Goal: Task Accomplishment & Management: Manage account settings

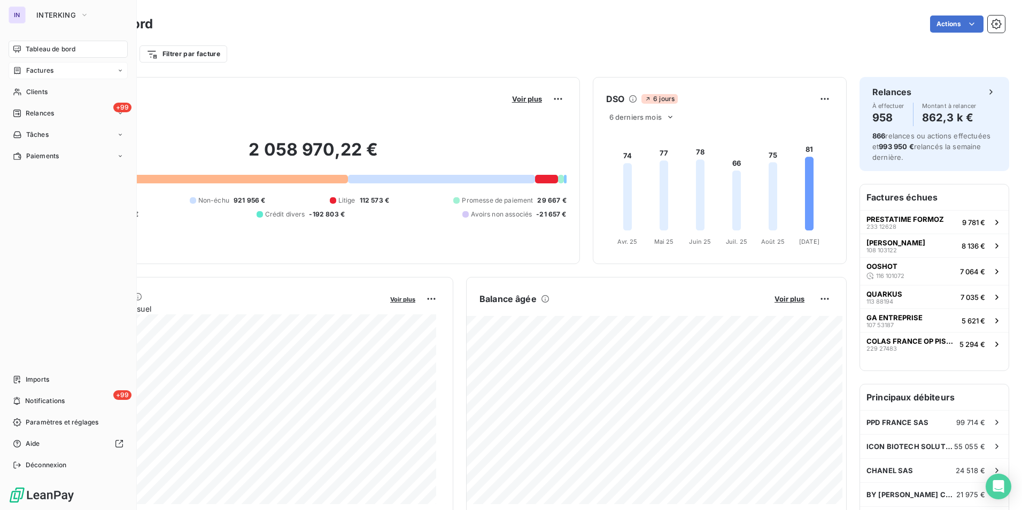
click at [36, 69] on span "Factures" at bounding box center [39, 71] width 27 height 10
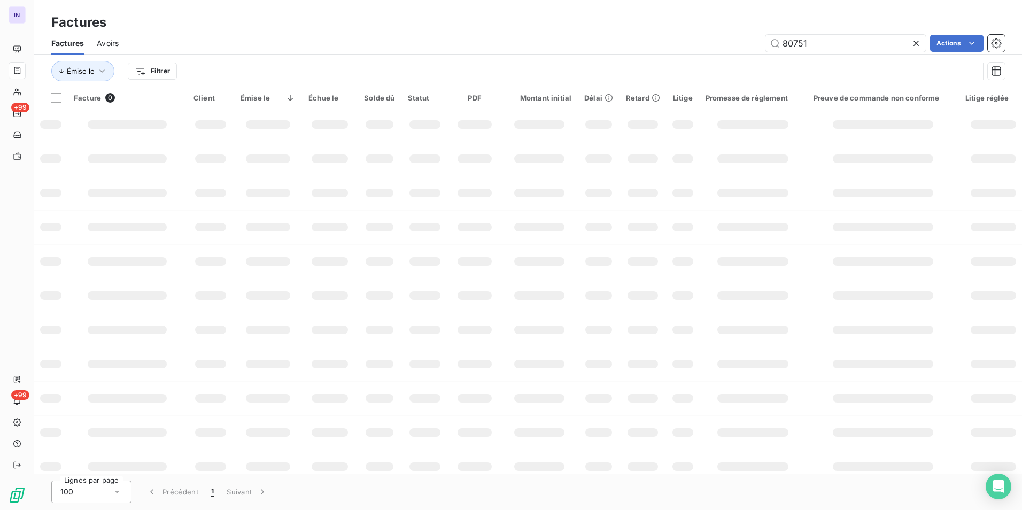
drag, startPoint x: 811, startPoint y: 45, endPoint x: 713, endPoint y: 34, distance: 99.0
click at [713, 36] on div "80751 Actions" at bounding box center [569, 43] width 874 height 17
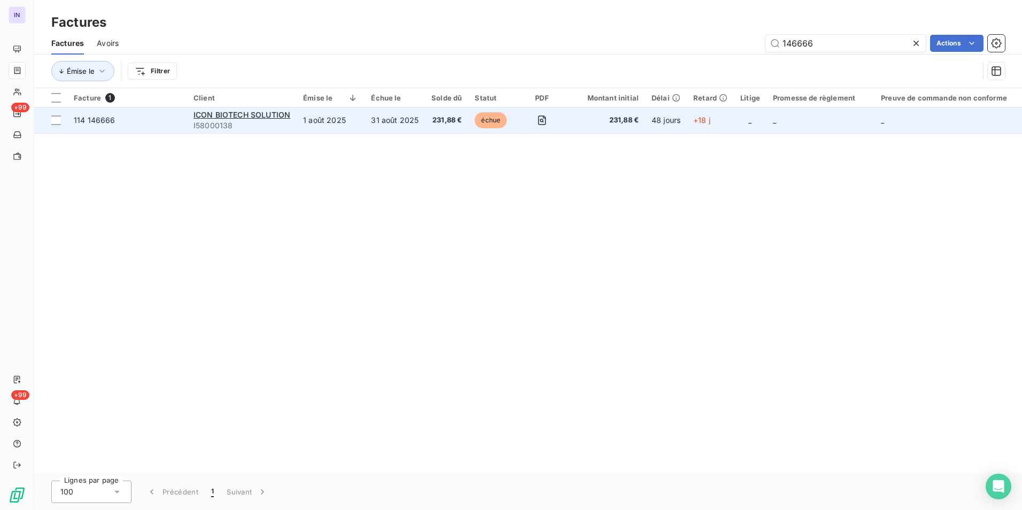
type input "146666"
click at [322, 120] on td "1 août 2025" at bounding box center [331, 120] width 68 height 26
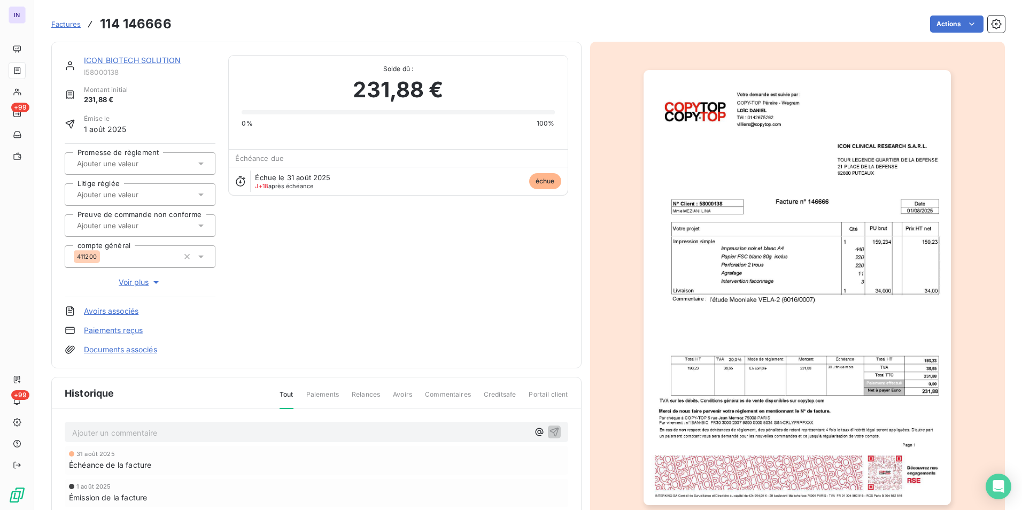
click at [944, 23] on html "IN +99 +99 Factures 114 146666 Actions ICON BIOTECH SOLUTION I58000138 Montant …" at bounding box center [511, 255] width 1022 height 510
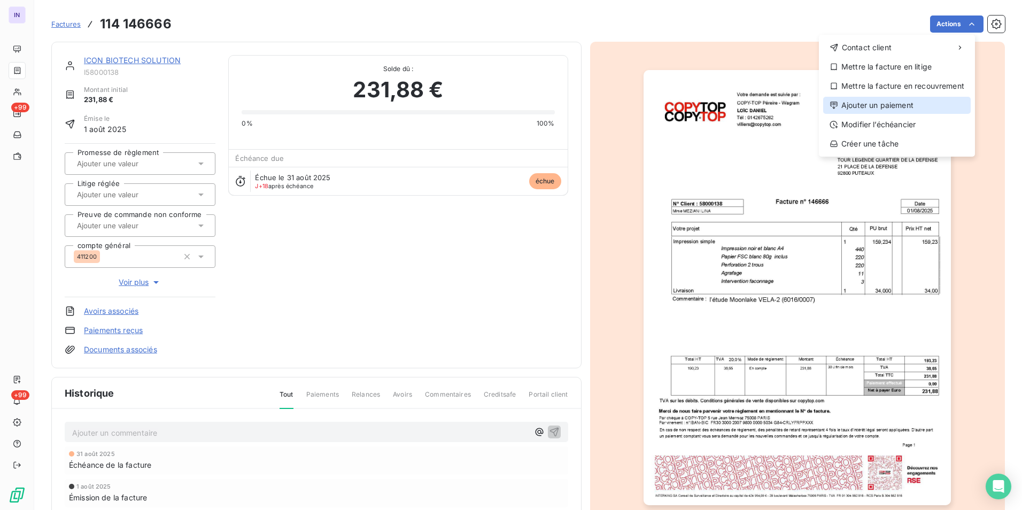
click at [878, 108] on div "Ajouter un paiement" at bounding box center [898, 105] width 148 height 17
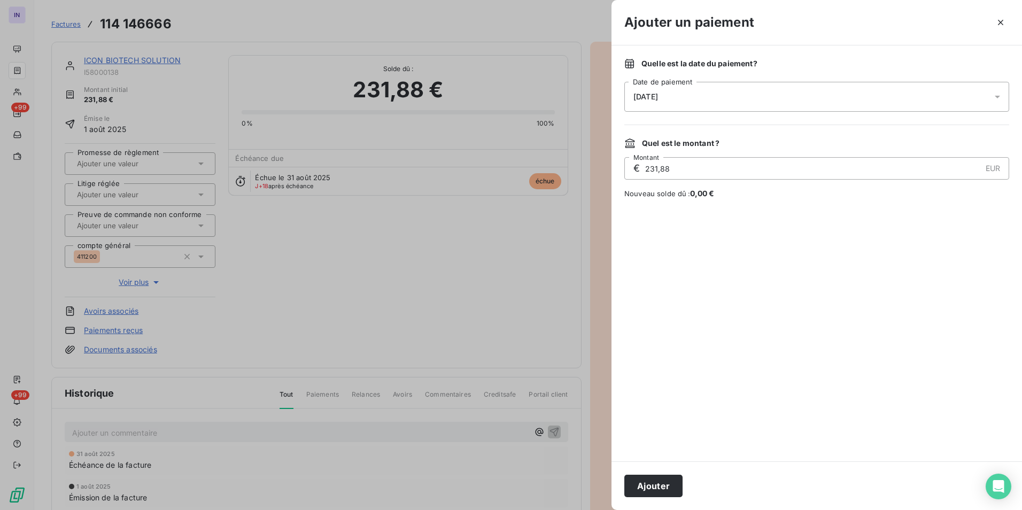
click at [743, 93] on div "[DATE]" at bounding box center [817, 97] width 385 height 30
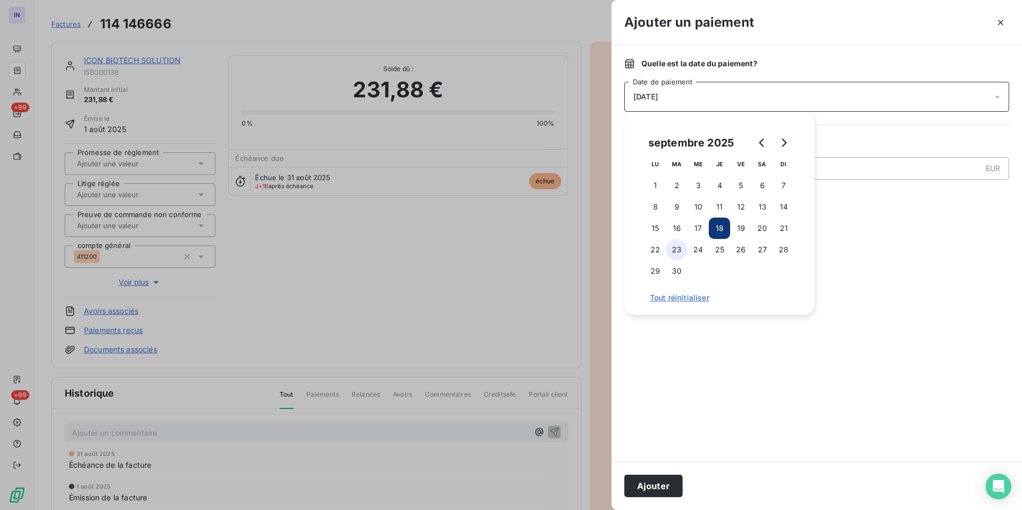
click at [678, 249] on button "23" at bounding box center [676, 249] width 21 height 21
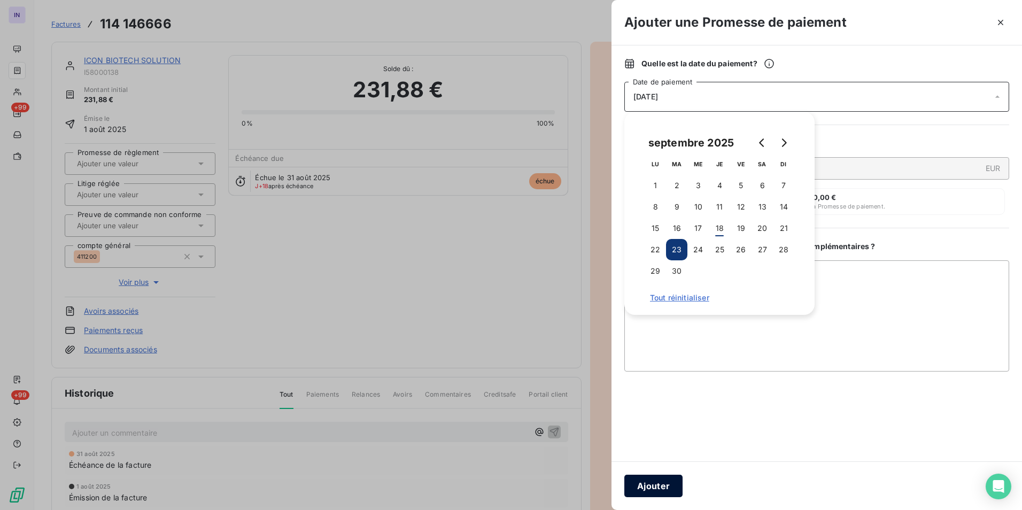
drag, startPoint x: 646, startPoint y: 484, endPoint x: 487, endPoint y: 382, distance: 189.3
click at [646, 483] on button "Ajouter" at bounding box center [654, 486] width 58 height 22
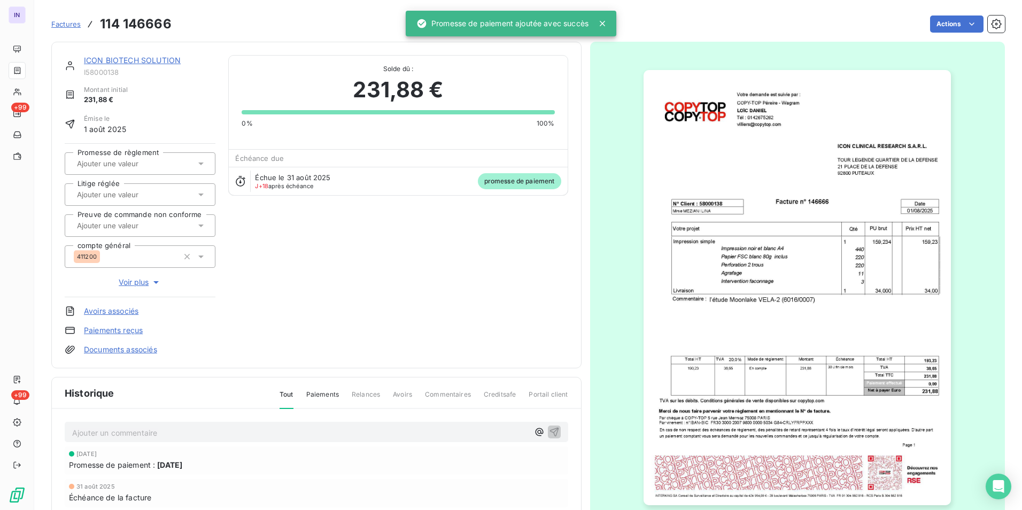
click at [160, 163] on input "text" at bounding box center [129, 164] width 107 height 10
drag, startPoint x: 156, startPoint y: 187, endPoint x: 171, endPoint y: 185, distance: 15.1
click at [156, 187] on div "Oui" at bounding box center [146, 191] width 121 height 17
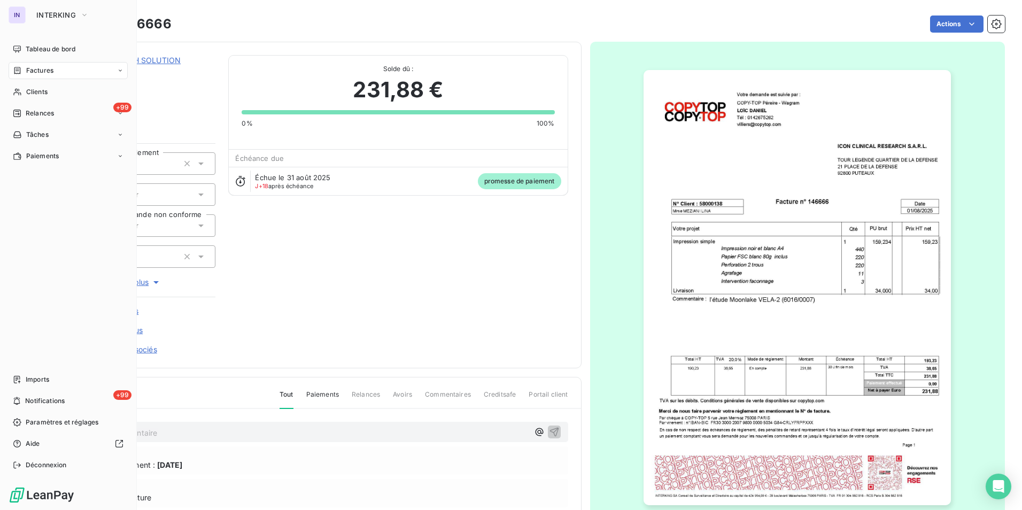
click at [41, 73] on span "Factures" at bounding box center [39, 71] width 27 height 10
click at [36, 71] on span "Factures" at bounding box center [39, 71] width 27 height 10
click at [40, 96] on span "Factures" at bounding box center [39, 92] width 27 height 10
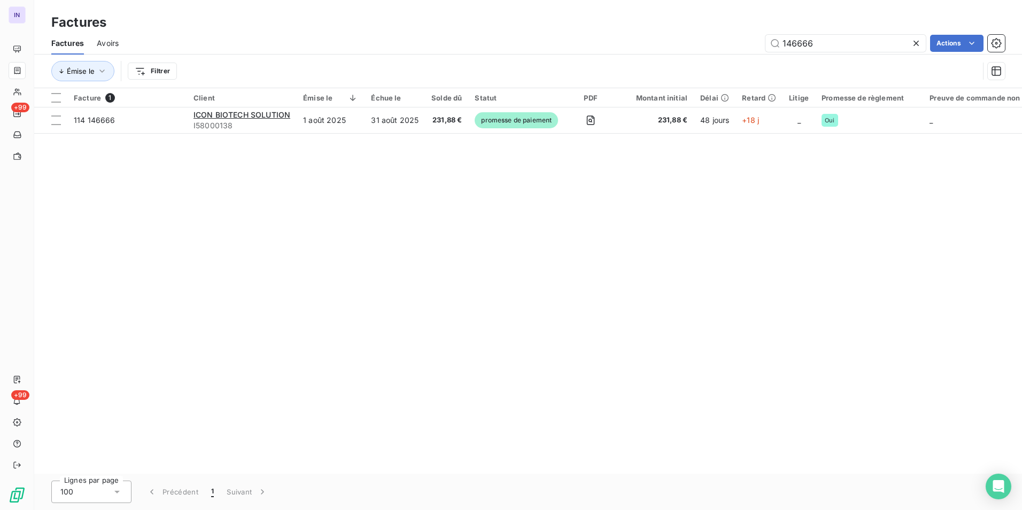
drag, startPoint x: 823, startPoint y: 42, endPoint x: 707, endPoint y: 34, distance: 115.8
click at [710, 35] on div "146666 Actions" at bounding box center [569, 43] width 874 height 17
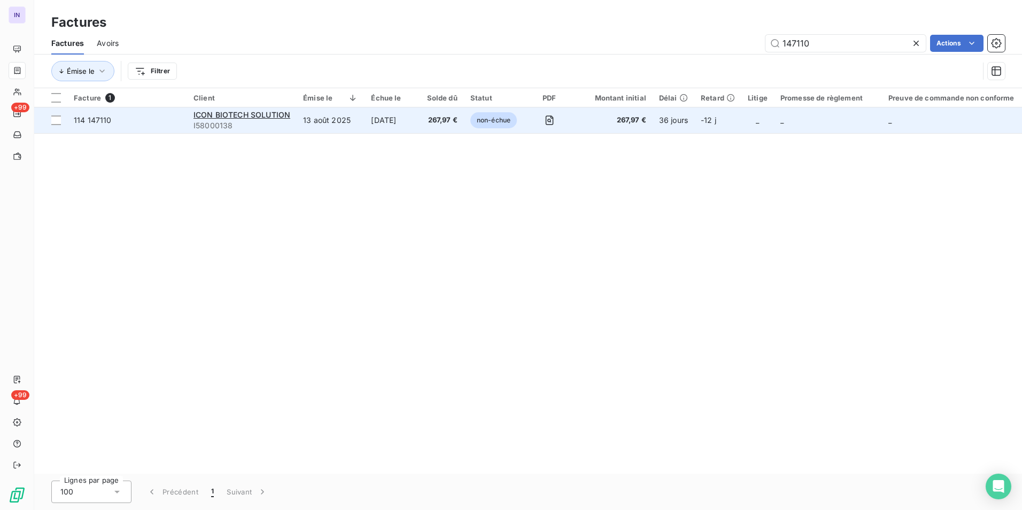
type input "147110"
click at [400, 122] on td "[DATE]" at bounding box center [393, 120] width 56 height 26
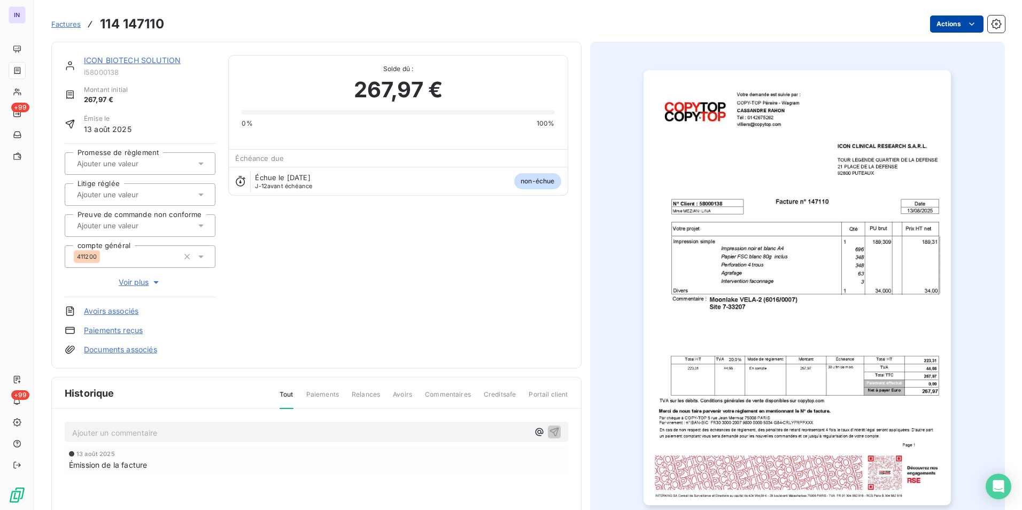
click at [943, 25] on html "IN +99 +99 Factures 114 147110 Actions ICON BIOTECH SOLUTION I58000138 Montant …" at bounding box center [511, 255] width 1022 height 510
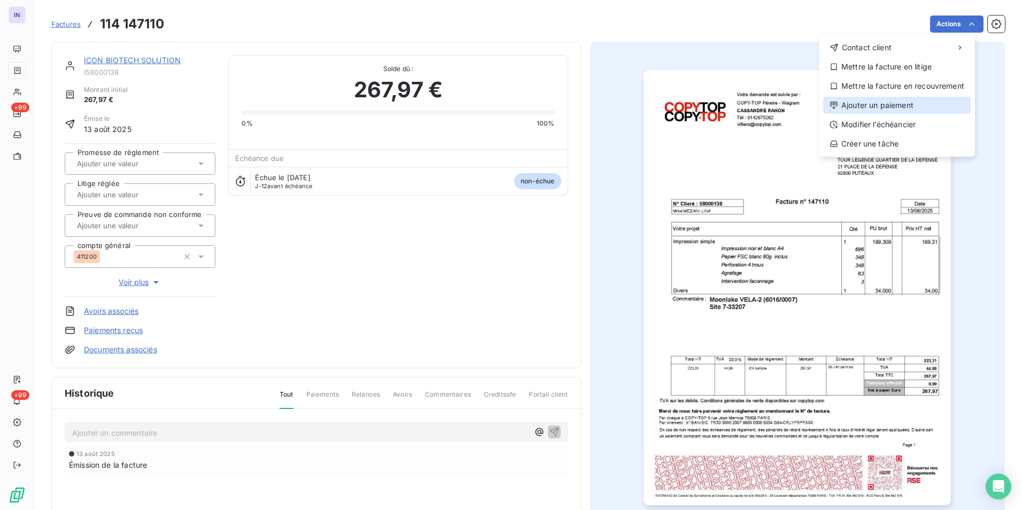
click at [894, 99] on div "Ajouter un paiement" at bounding box center [898, 105] width 148 height 17
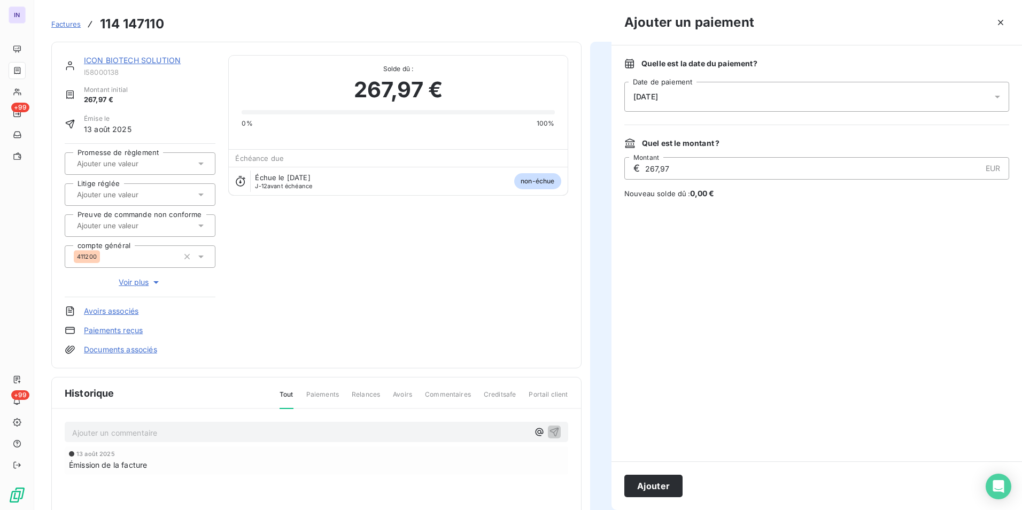
click at [763, 93] on div "[DATE]" at bounding box center [817, 97] width 385 height 30
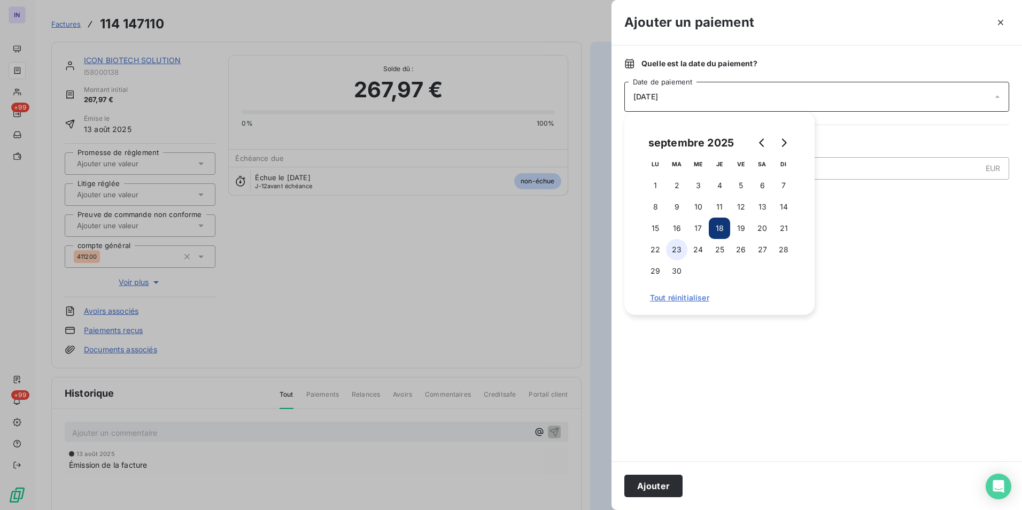
click at [677, 252] on button "23" at bounding box center [676, 249] width 21 height 21
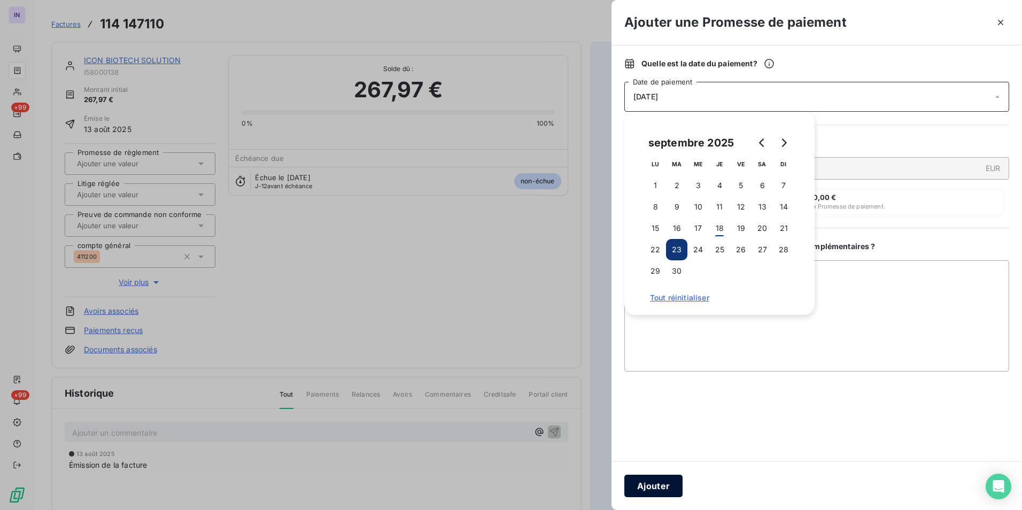
click at [667, 490] on button "Ajouter" at bounding box center [654, 486] width 58 height 22
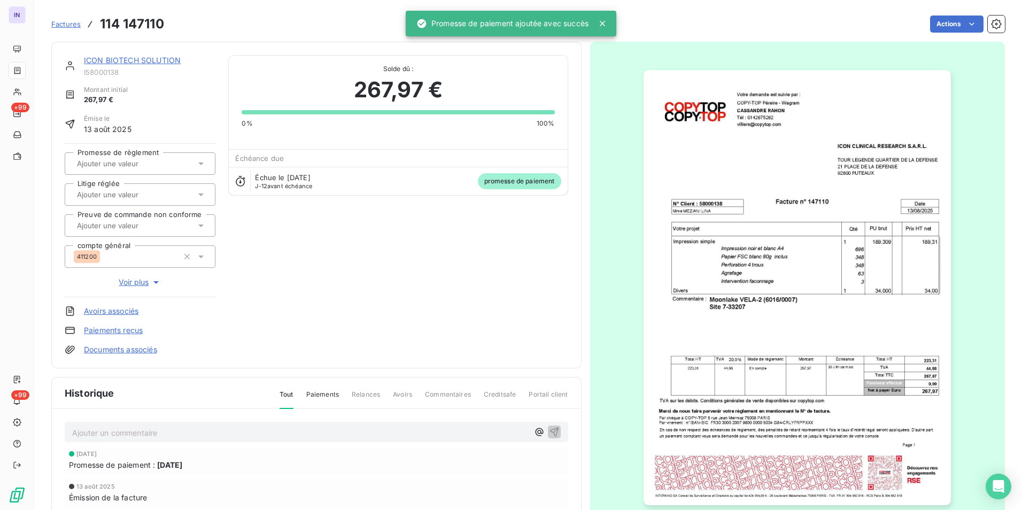
click at [129, 159] on input "text" at bounding box center [129, 164] width 107 height 10
click at [125, 193] on div "Oui" at bounding box center [146, 191] width 121 height 17
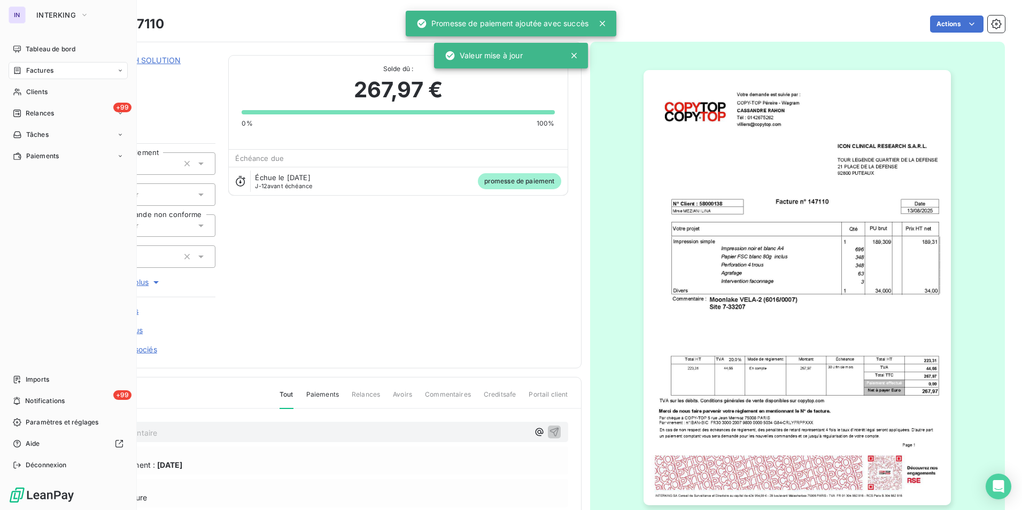
click at [41, 69] on span "Factures" at bounding box center [39, 71] width 27 height 10
click at [42, 92] on span "Factures" at bounding box center [39, 92] width 27 height 10
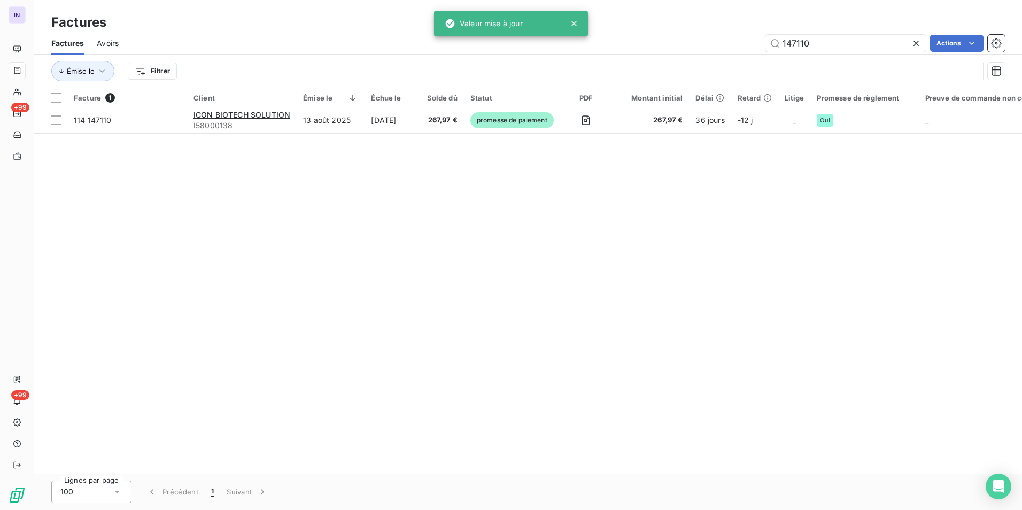
drag, startPoint x: 835, startPoint y: 43, endPoint x: 718, endPoint y: 39, distance: 117.2
click at [719, 39] on div "147110 Actions" at bounding box center [569, 43] width 874 height 17
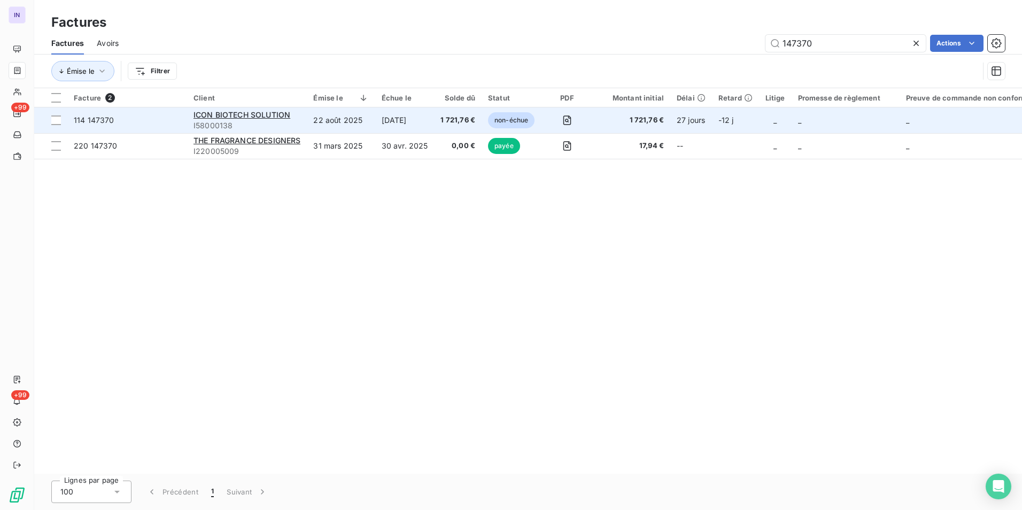
type input "147370"
click at [356, 126] on td "22 août 2025" at bounding box center [341, 120] width 68 height 26
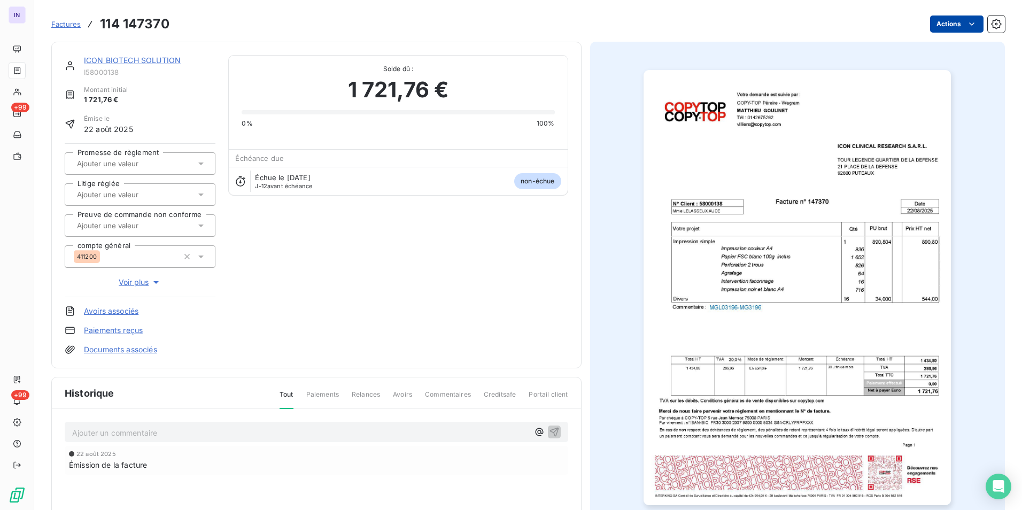
click at [940, 26] on html "IN +99 +99 Factures 114 147370 Actions ICON BIOTECH SOLUTION I58000138 Montant …" at bounding box center [511, 255] width 1022 height 510
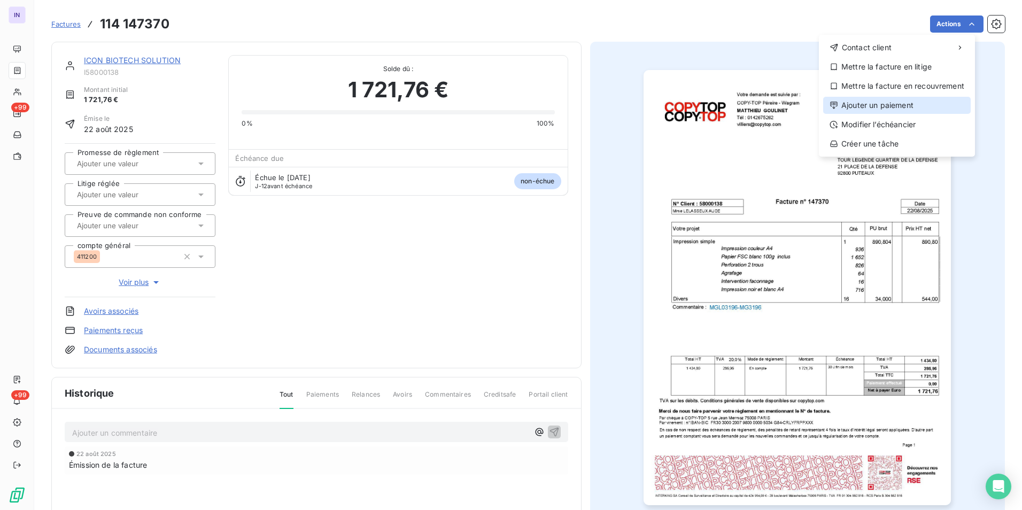
click at [848, 104] on div "Ajouter un paiement" at bounding box center [898, 105] width 148 height 17
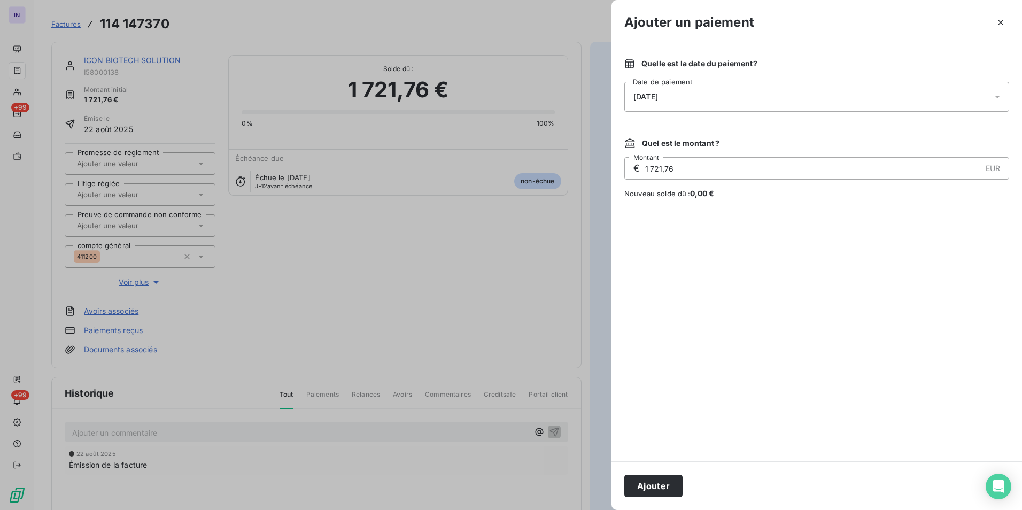
click at [752, 99] on div "[DATE]" at bounding box center [817, 97] width 385 height 30
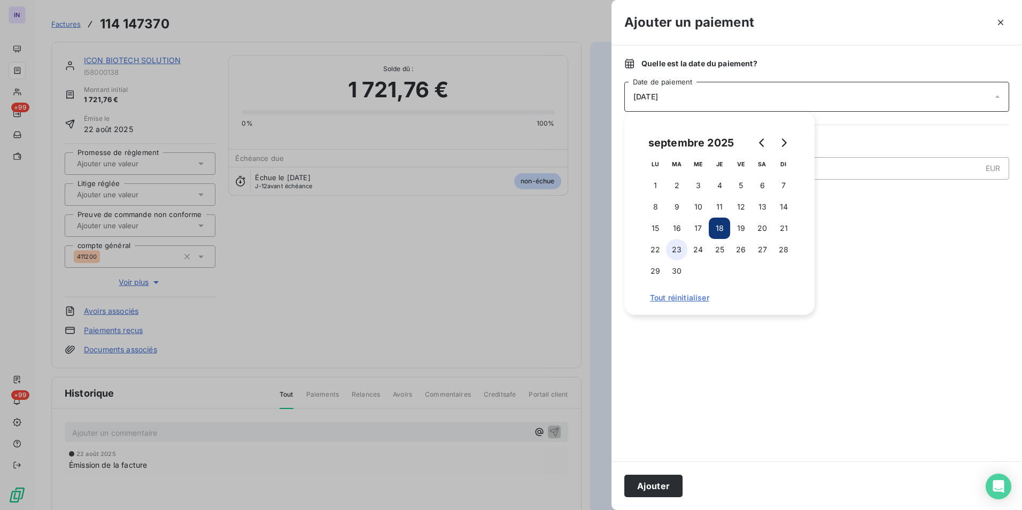
click at [678, 250] on button "23" at bounding box center [676, 249] width 21 height 21
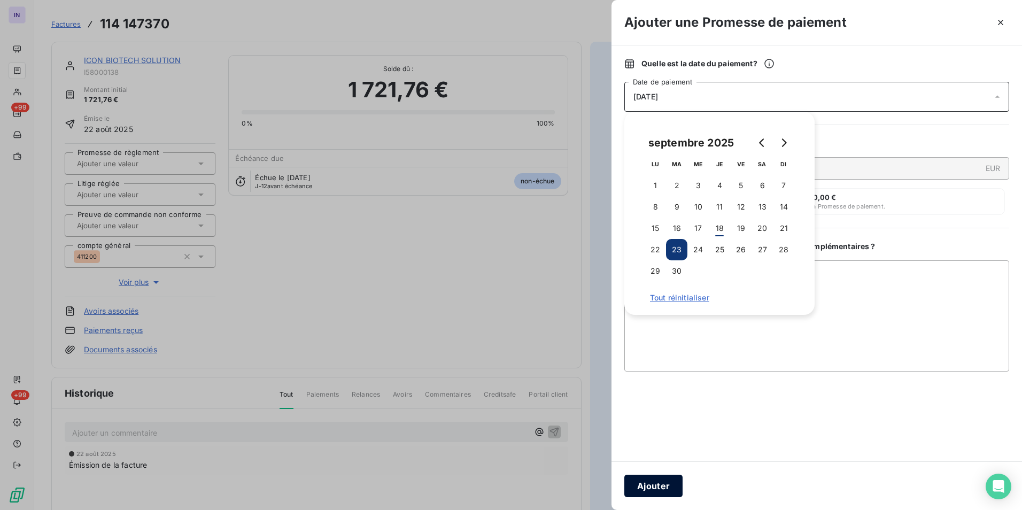
click at [659, 486] on button "Ajouter" at bounding box center [654, 486] width 58 height 22
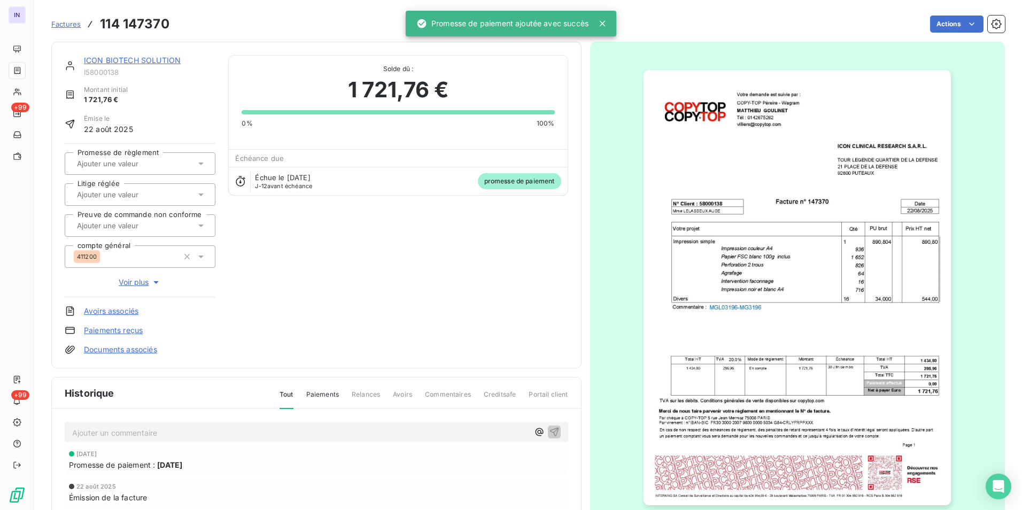
click at [155, 164] on input "text" at bounding box center [129, 164] width 107 height 10
click at [145, 195] on div "Oui" at bounding box center [146, 191] width 121 height 17
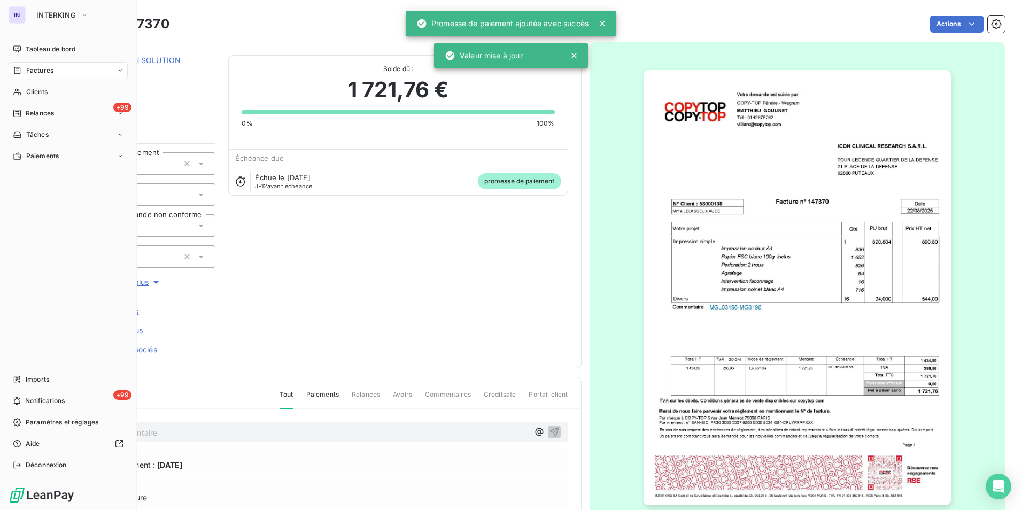
click at [46, 69] on span "Factures" at bounding box center [39, 71] width 27 height 10
click at [44, 94] on span "Factures" at bounding box center [39, 92] width 27 height 10
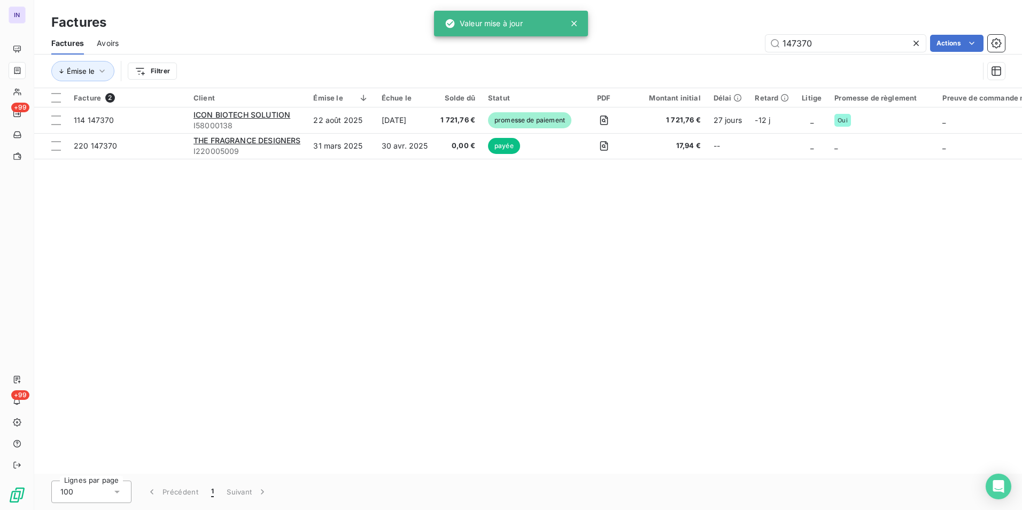
drag, startPoint x: 718, startPoint y: 42, endPoint x: 693, endPoint y: 36, distance: 25.3
click at [685, 41] on div "147370 Actions" at bounding box center [569, 43] width 874 height 17
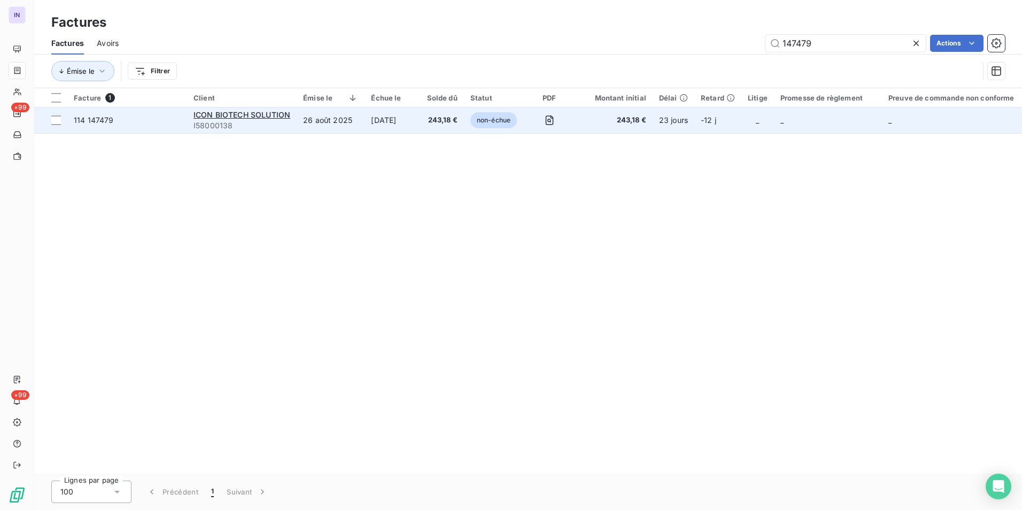
type input "147479"
click at [365, 119] on td "[DATE]" at bounding box center [393, 120] width 56 height 26
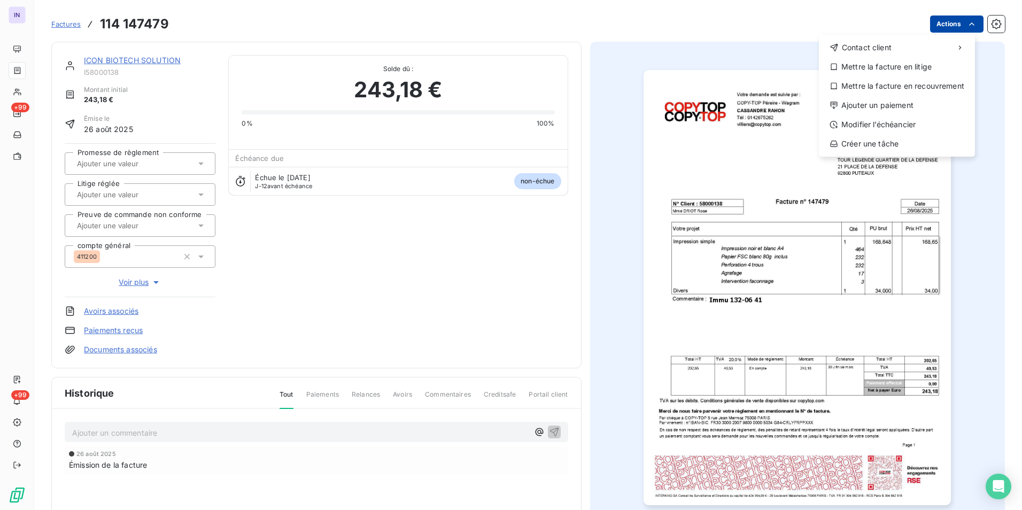
click at [942, 26] on html "IN +99 +99 Factures [PHONE_NUMBER] Actions Contact client Mettre la facture en …" at bounding box center [511, 255] width 1022 height 510
click at [887, 104] on div "Ajouter un paiement" at bounding box center [898, 105] width 148 height 17
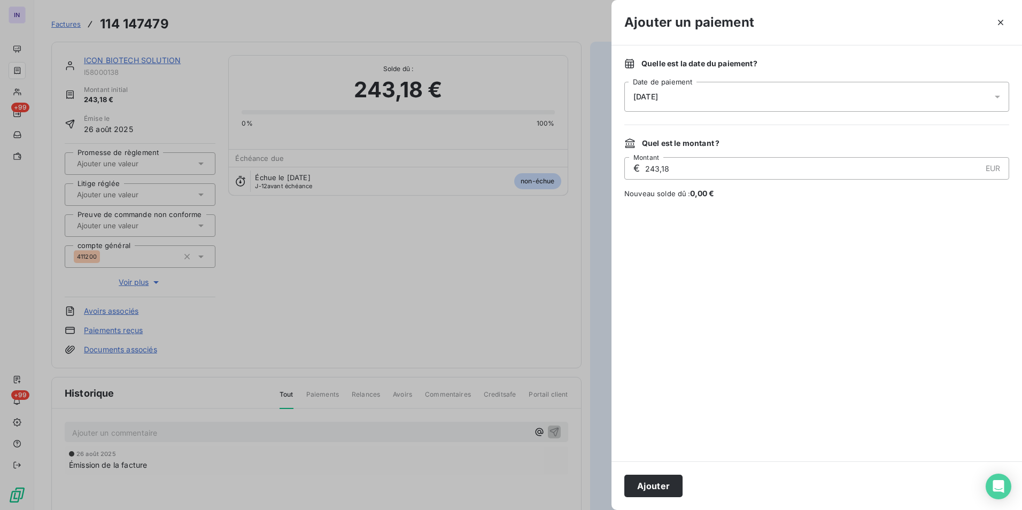
drag, startPoint x: 784, startPoint y: 81, endPoint x: 760, endPoint y: 89, distance: 25.4
click at [783, 81] on div "Quelle est la date du paiement ? [DATE] Date de paiement" at bounding box center [817, 84] width 385 height 53
drag, startPoint x: 707, startPoint y: 99, endPoint x: 703, endPoint y: 109, distance: 10.5
click at [706, 102] on div "[DATE]" at bounding box center [817, 97] width 385 height 30
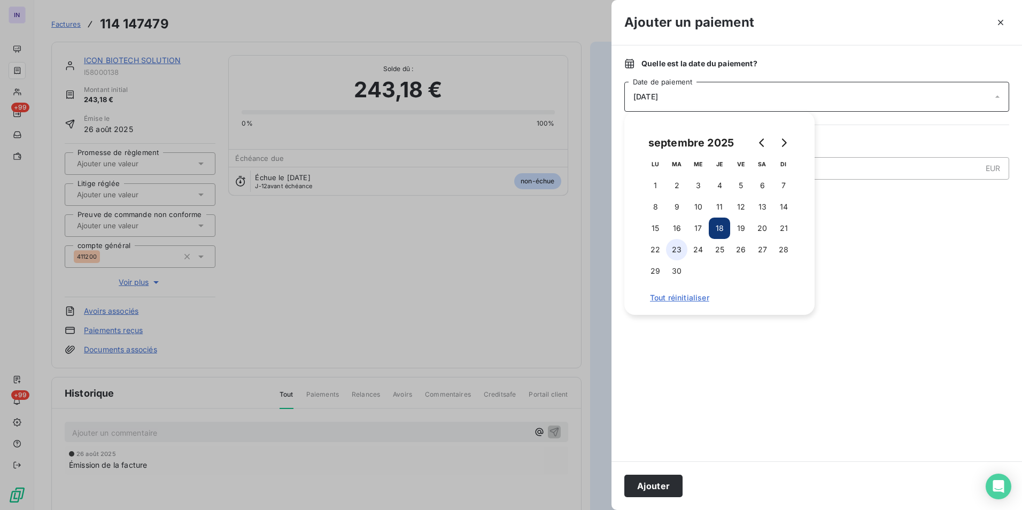
click at [680, 247] on button "23" at bounding box center [676, 249] width 21 height 21
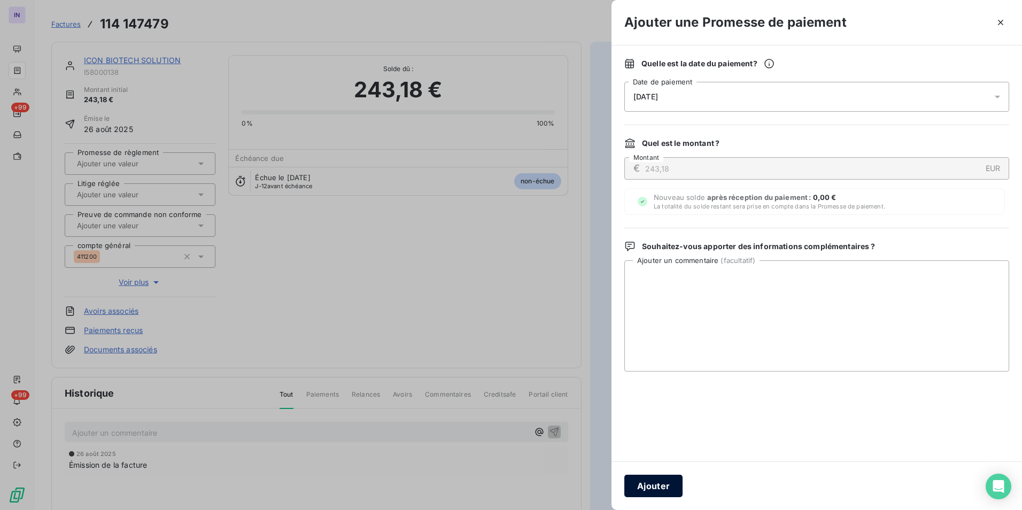
click at [670, 483] on button "Ajouter" at bounding box center [654, 486] width 58 height 22
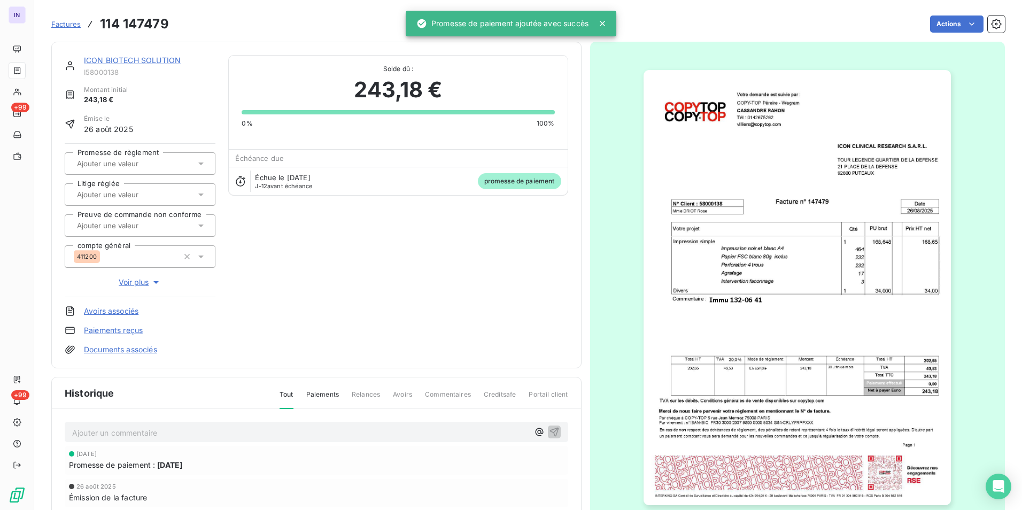
click at [160, 161] on input "text" at bounding box center [129, 164] width 107 height 10
click at [156, 190] on div "Oui" at bounding box center [146, 191] width 121 height 17
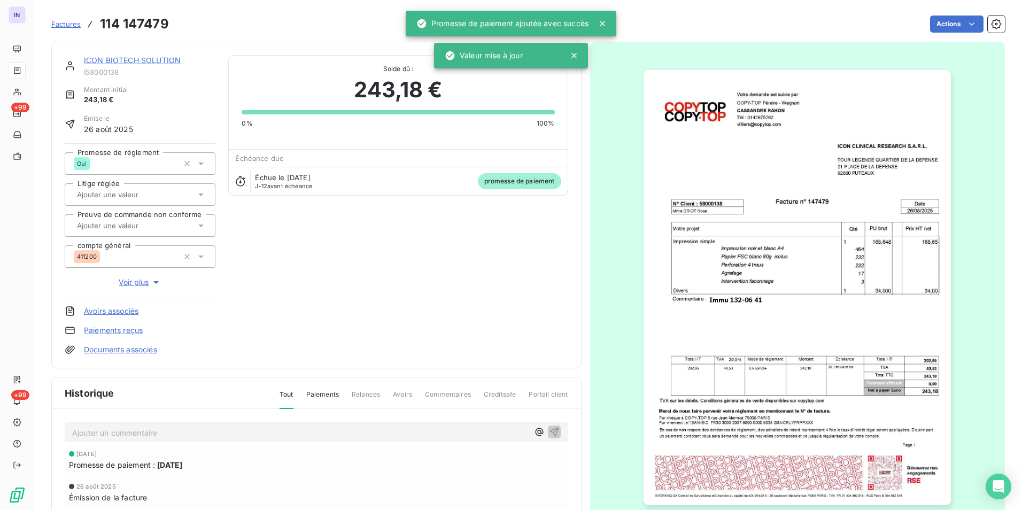
click at [137, 61] on link "ICON BIOTECH SOLUTION" at bounding box center [132, 60] width 97 height 9
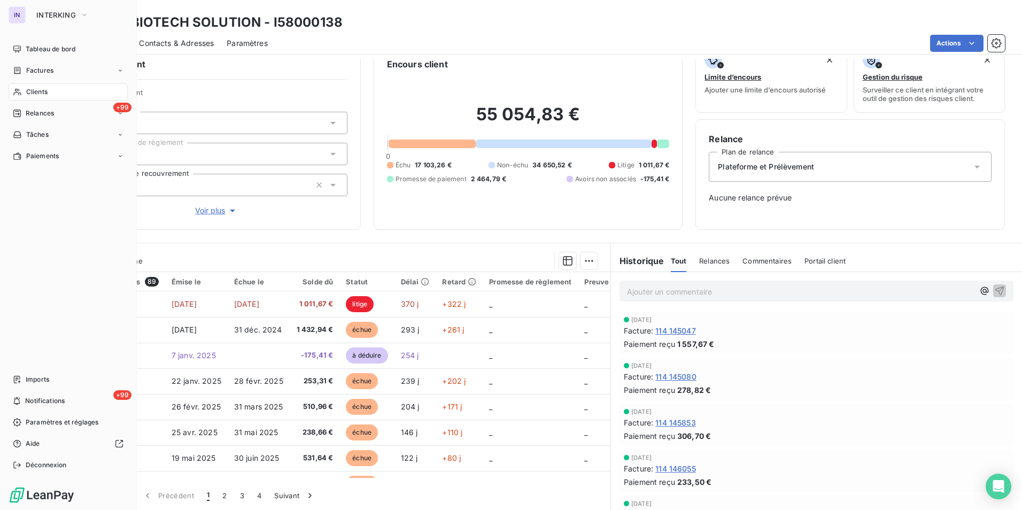
drag, startPoint x: 35, startPoint y: 46, endPoint x: 52, endPoint y: 60, distance: 22.8
click at [35, 46] on span "Tableau de bord" at bounding box center [51, 49] width 50 height 10
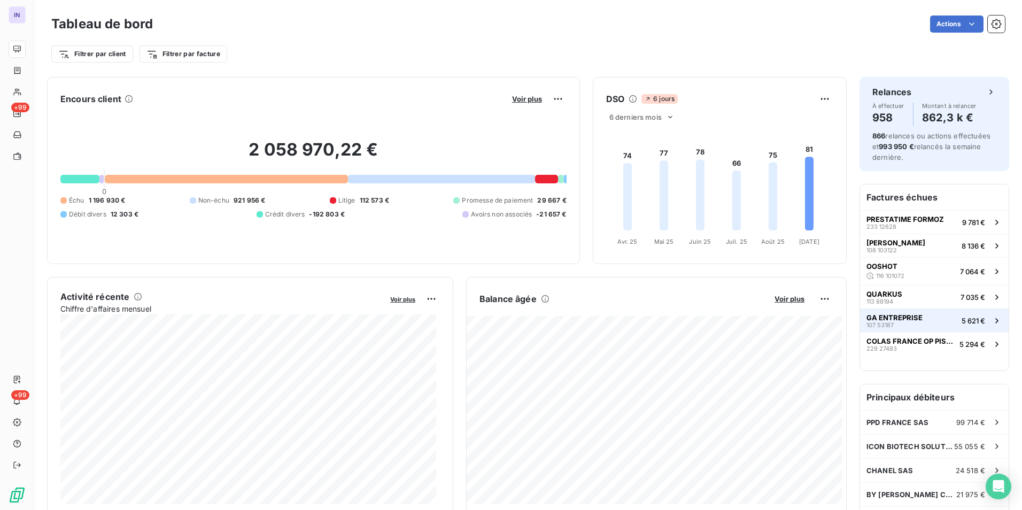
click at [907, 324] on div "GA ENTREPRISE 107 53187" at bounding box center [895, 320] width 56 height 15
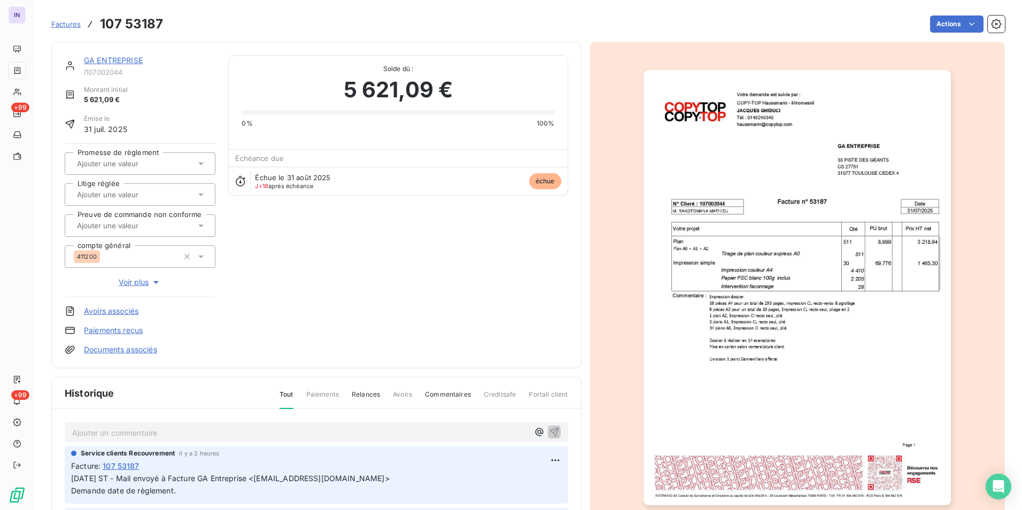
click at [120, 58] on link "GA ENTREPRISE" at bounding box center [113, 60] width 59 height 9
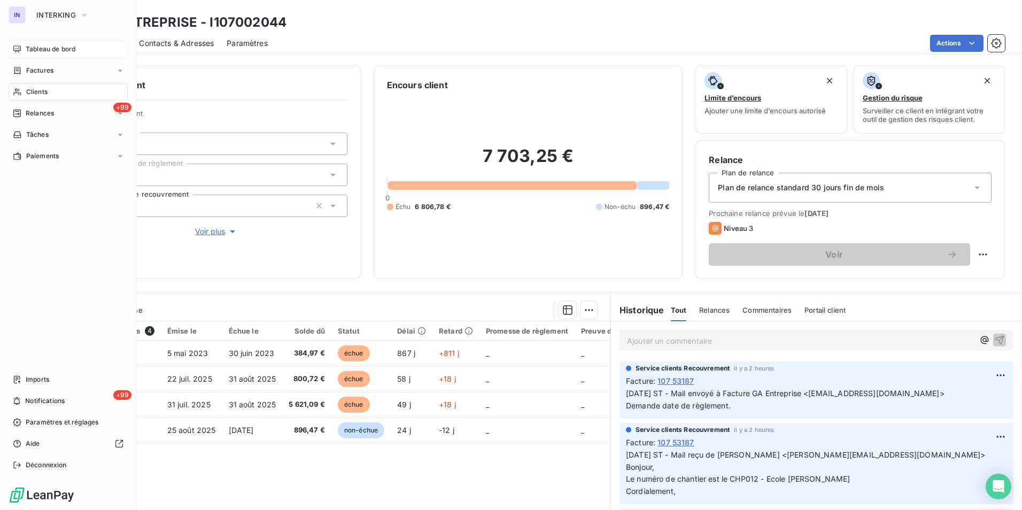
click at [43, 47] on span "Tableau de bord" at bounding box center [51, 49] width 50 height 10
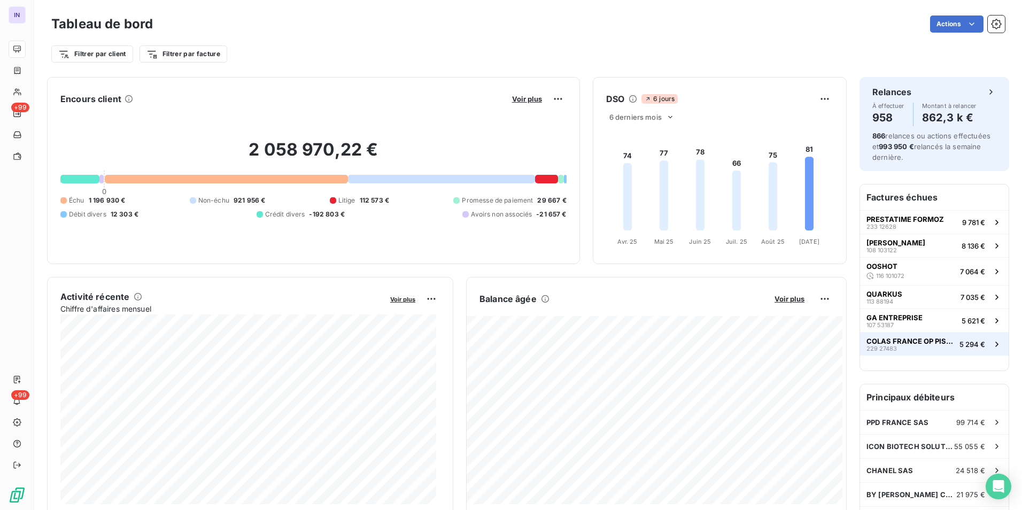
click at [941, 344] on span "COLAS FRANCE OP PISTE 1" at bounding box center [911, 341] width 89 height 9
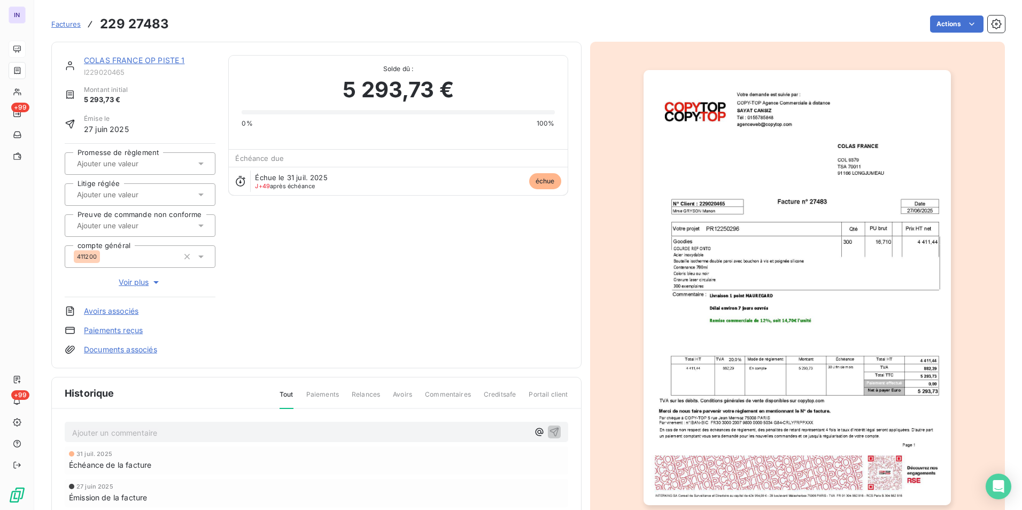
click at [148, 59] on link "COLAS FRANCE OP PISTE 1" at bounding box center [134, 60] width 101 height 9
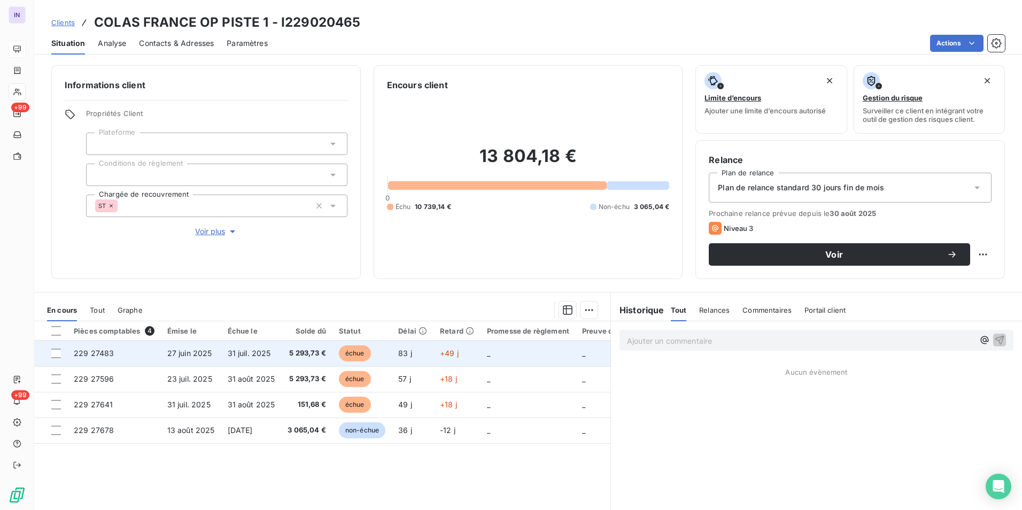
click at [217, 356] on td "27 juin 2025" at bounding box center [191, 354] width 60 height 26
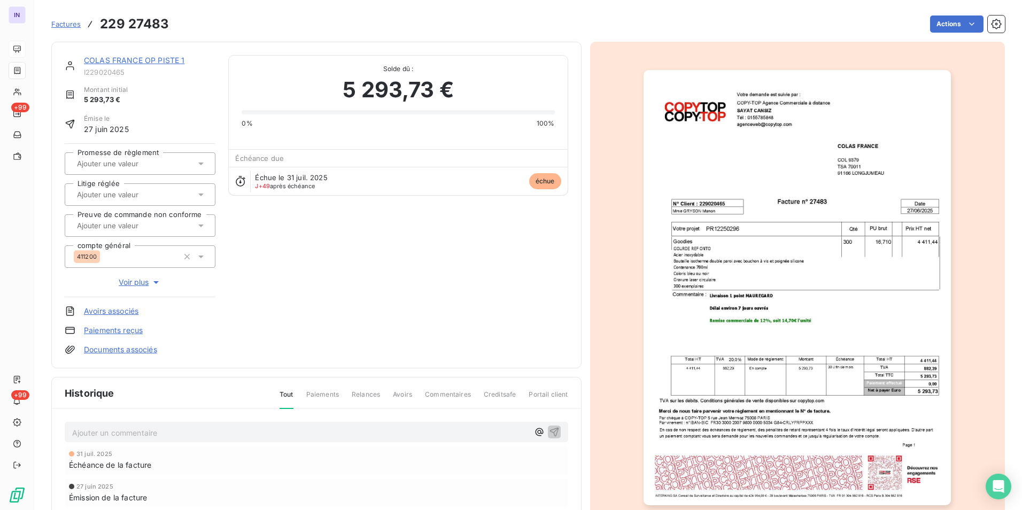
click at [147, 345] on link "Documents associés" at bounding box center [120, 349] width 73 height 11
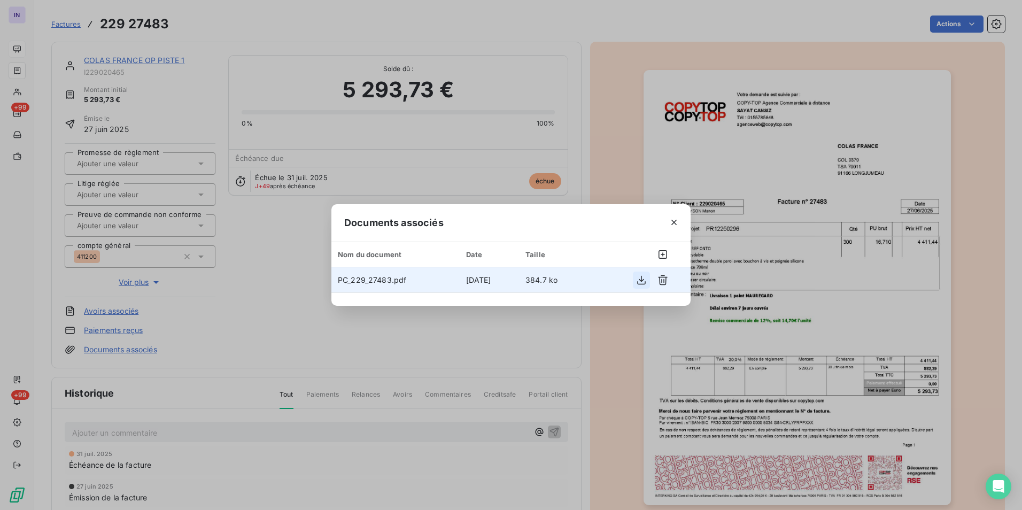
click at [636, 282] on icon "button" at bounding box center [641, 280] width 11 height 11
click at [681, 224] on button "button" at bounding box center [674, 222] width 17 height 17
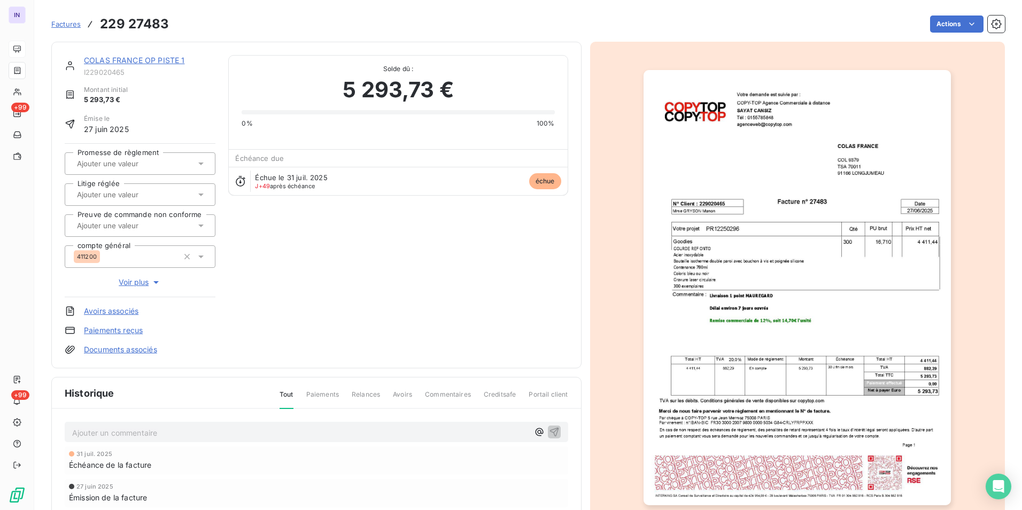
click at [158, 62] on link "COLAS FRANCE OP PISTE 1" at bounding box center [134, 60] width 101 height 9
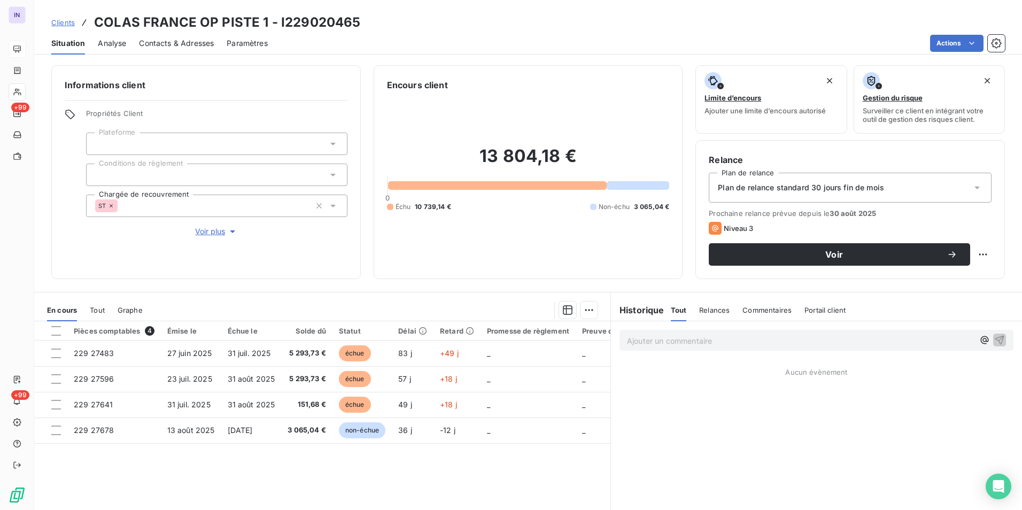
click at [167, 144] on div at bounding box center [216, 144] width 261 height 22
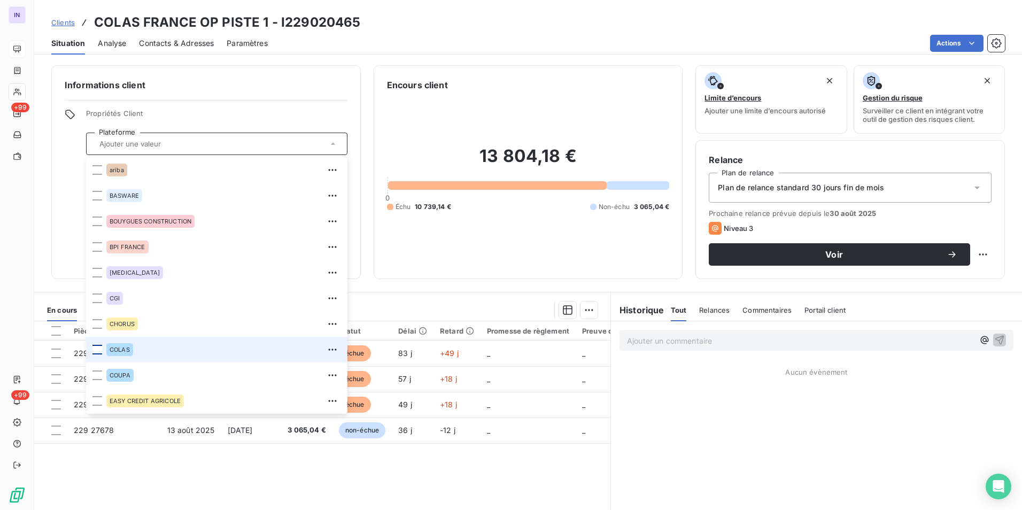
click at [97, 349] on div at bounding box center [98, 350] width 10 height 10
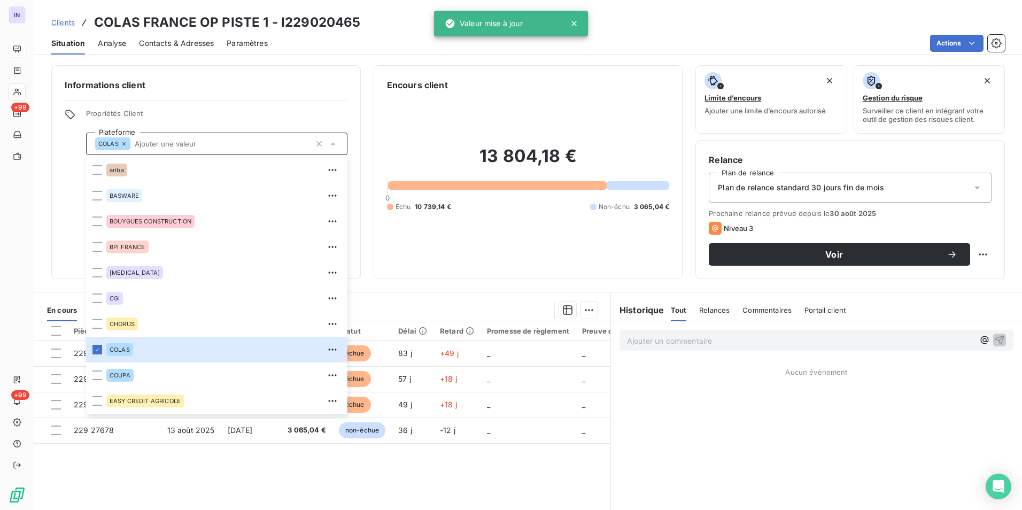
click at [495, 248] on div "13 804,18 € 0 Échu 10 739,14 € Non-échu 3 065,04 €" at bounding box center [528, 178] width 283 height 174
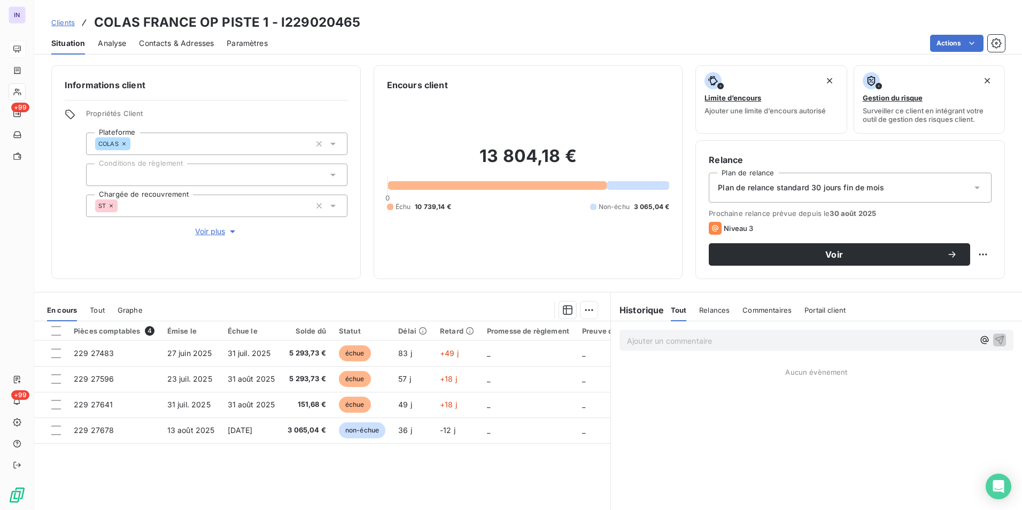
click at [806, 188] on span "Plan de relance standard 30 jours fin de mois" at bounding box center [801, 187] width 166 height 11
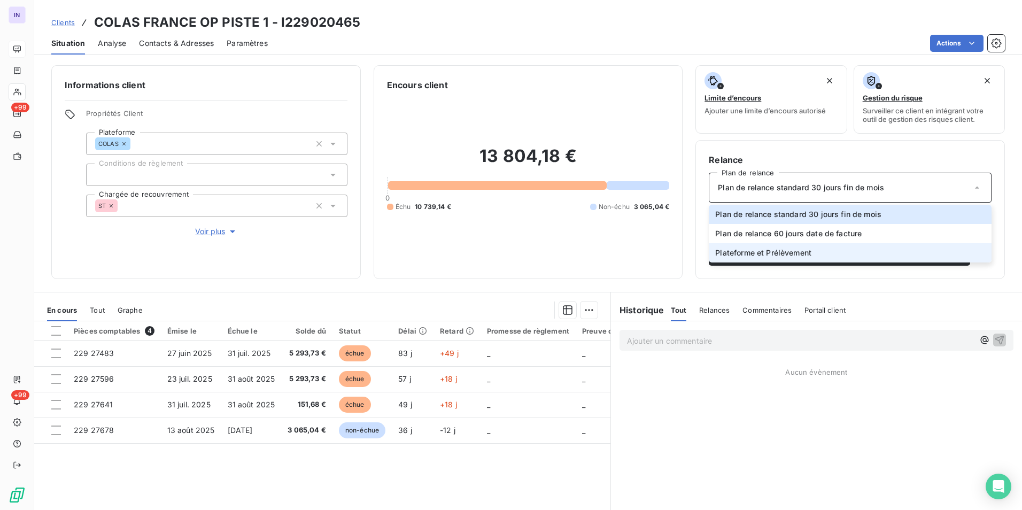
click at [754, 253] on span "Plateforme et Prélèvement" at bounding box center [764, 253] width 96 height 11
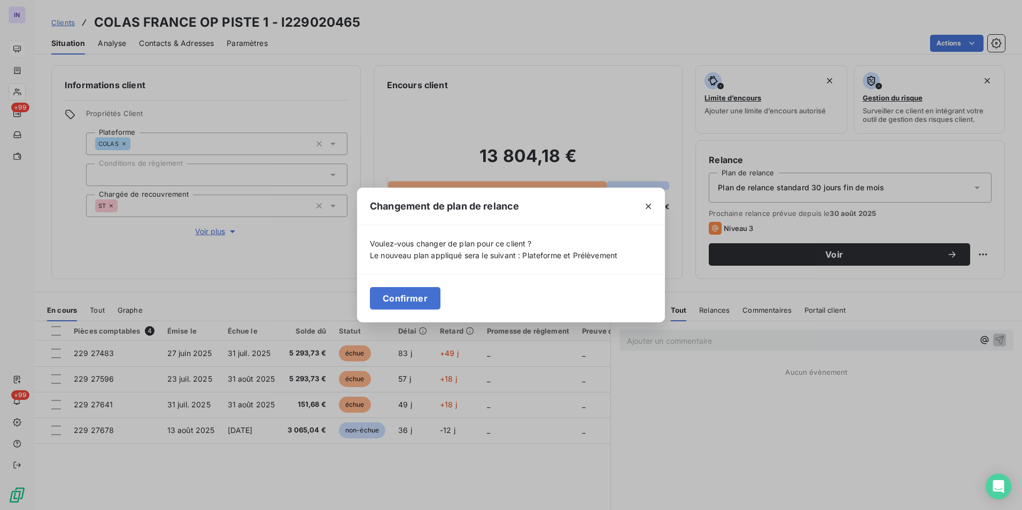
drag, startPoint x: 430, startPoint y: 293, endPoint x: 560, endPoint y: 242, distance: 140.0
click at [430, 293] on button "Confirmer" at bounding box center [405, 298] width 71 height 22
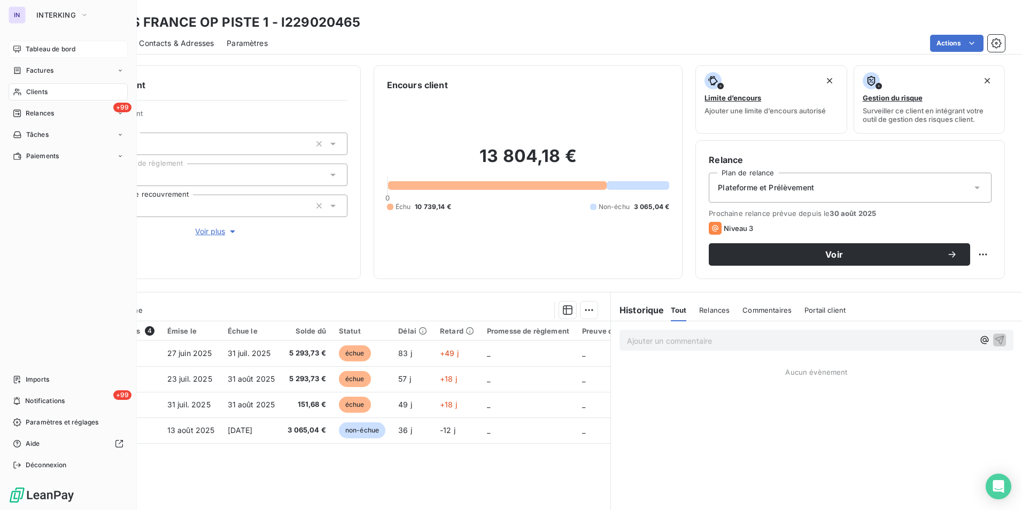
click at [47, 50] on span "Tableau de bord" at bounding box center [51, 49] width 50 height 10
